Goal: Information Seeking & Learning: Understand process/instructions

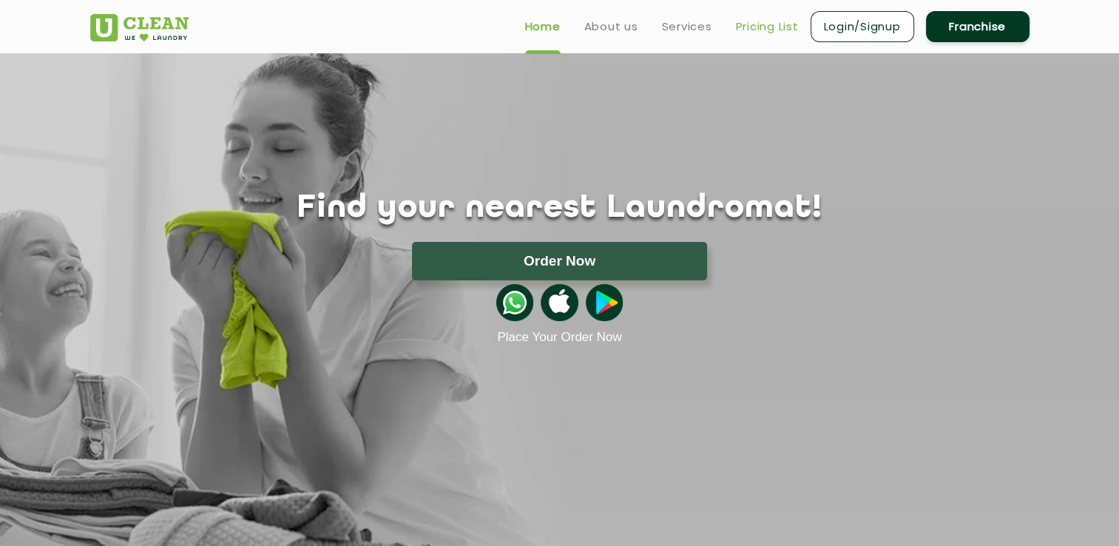
click at [760, 33] on link "Pricing List" at bounding box center [767, 27] width 63 height 18
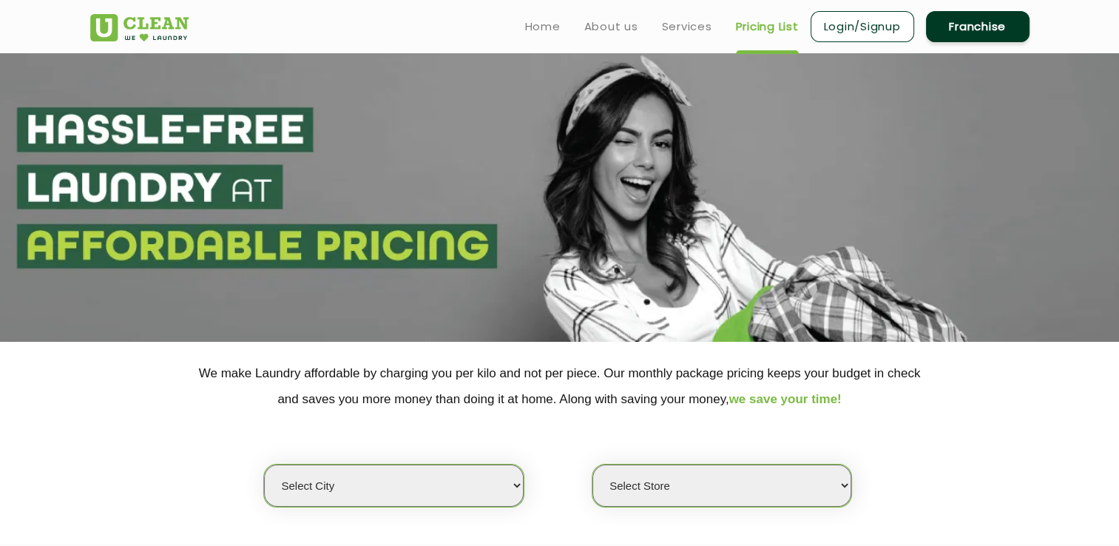
click at [759, 472] on select "Select Store" at bounding box center [721, 485] width 259 height 42
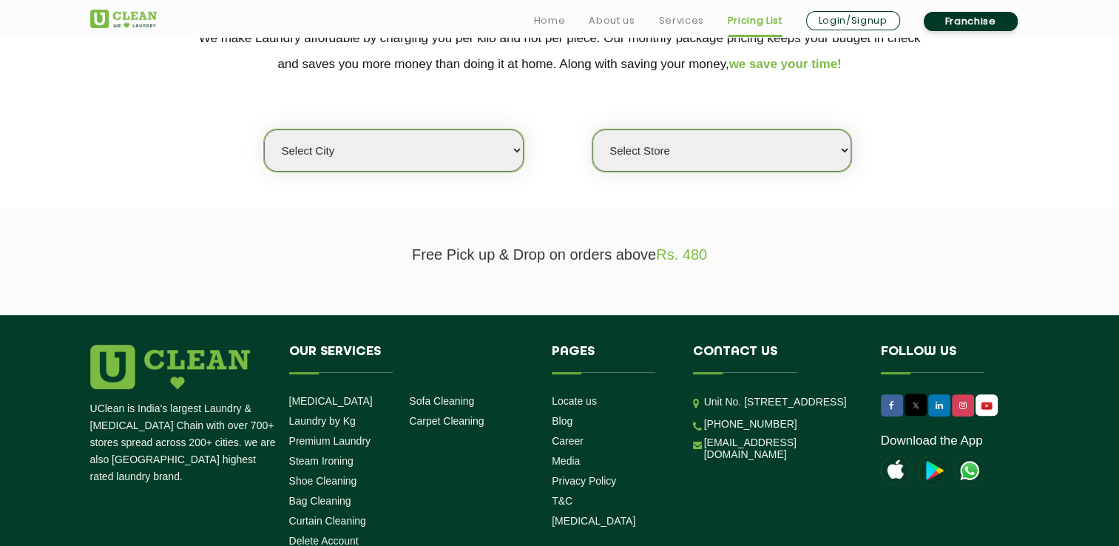
scroll to position [345, 0]
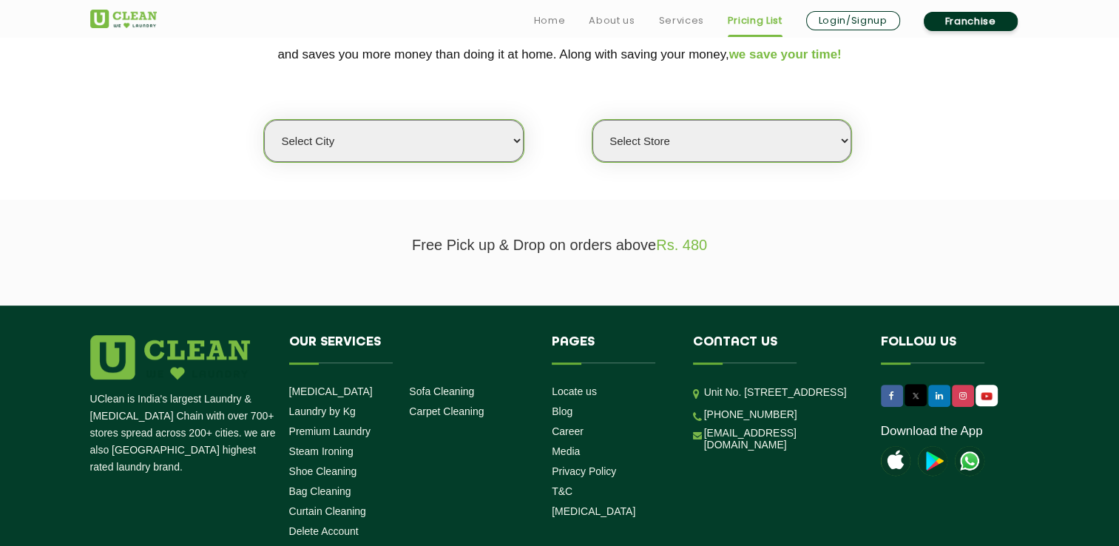
click at [482, 157] on select "Select city [GEOGRAPHIC_DATA] [GEOGRAPHIC_DATA] [GEOGRAPHIC_DATA] [GEOGRAPHIC_D…" at bounding box center [393, 141] width 259 height 42
select select "47"
click at [264, 120] on select "Select city [GEOGRAPHIC_DATA] [GEOGRAPHIC_DATA] [GEOGRAPHIC_DATA] [GEOGRAPHIC_D…" at bounding box center [393, 141] width 259 height 42
select select "0"
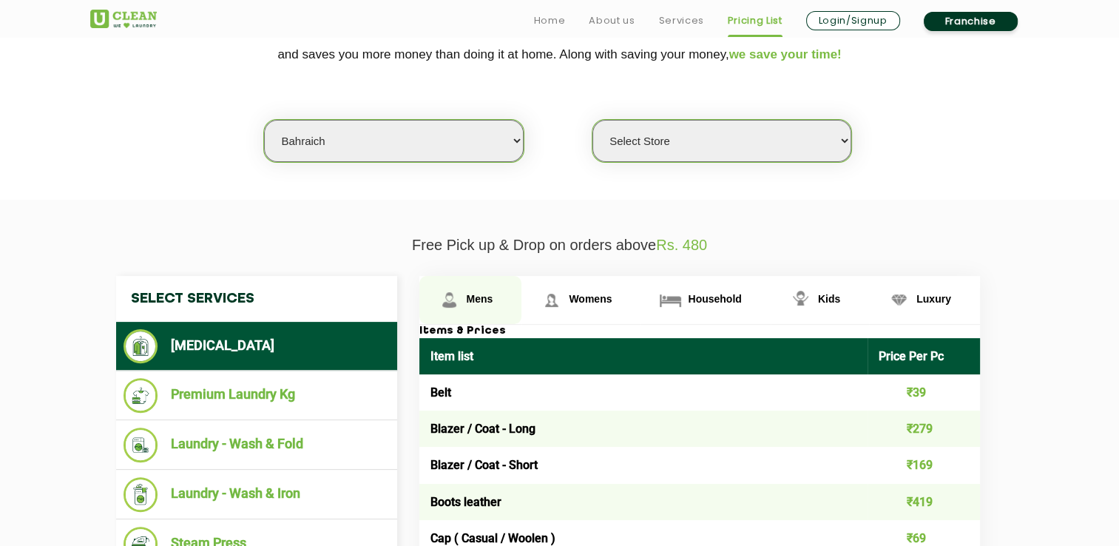
drag, startPoint x: 390, startPoint y: 393, endPoint x: 437, endPoint y: 297, distance: 107.2
drag, startPoint x: 437, startPoint y: 297, endPoint x: 503, endPoint y: 419, distance: 138.0
click at [503, 419] on td "Blazer / Coat - Long" at bounding box center [643, 428] width 449 height 36
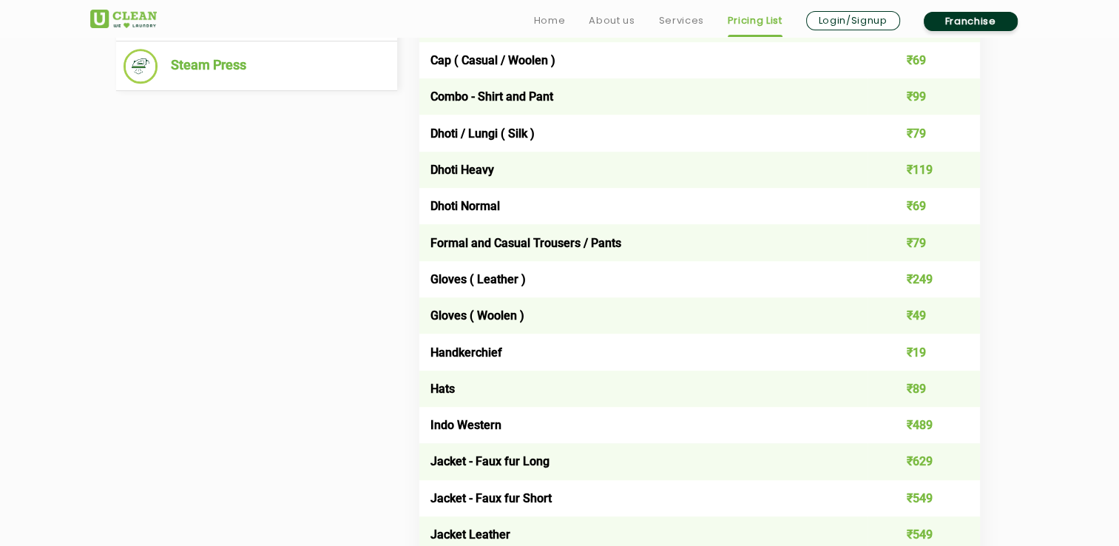
scroll to position [1299, 0]
